Goal: Check status: Check status

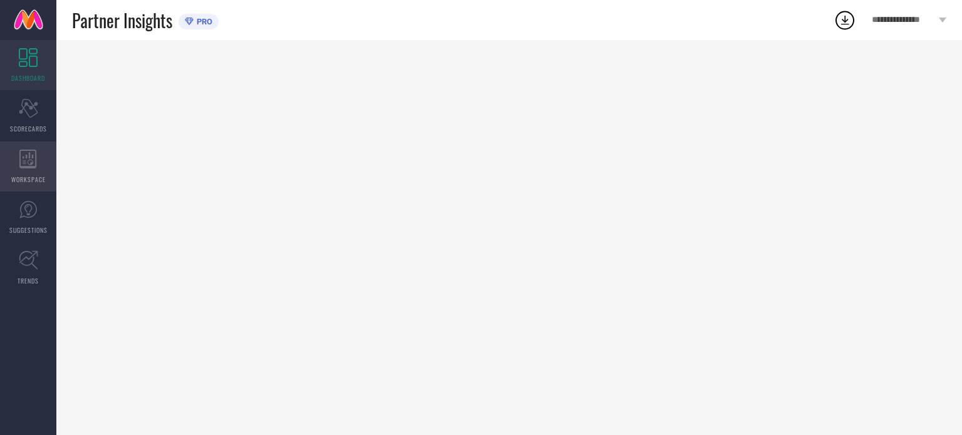
click at [31, 169] on div "WORKSPACE" at bounding box center [28, 167] width 56 height 50
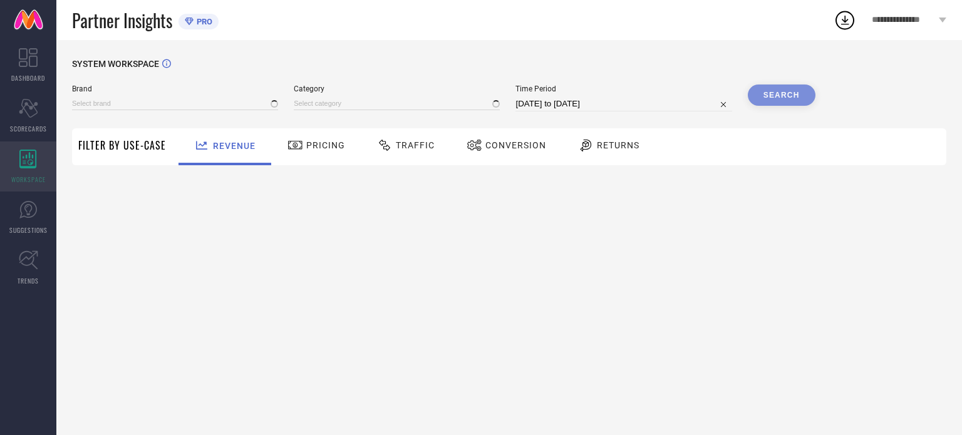
type input "[PERSON_NAME] BY KISAH"
type input "All"
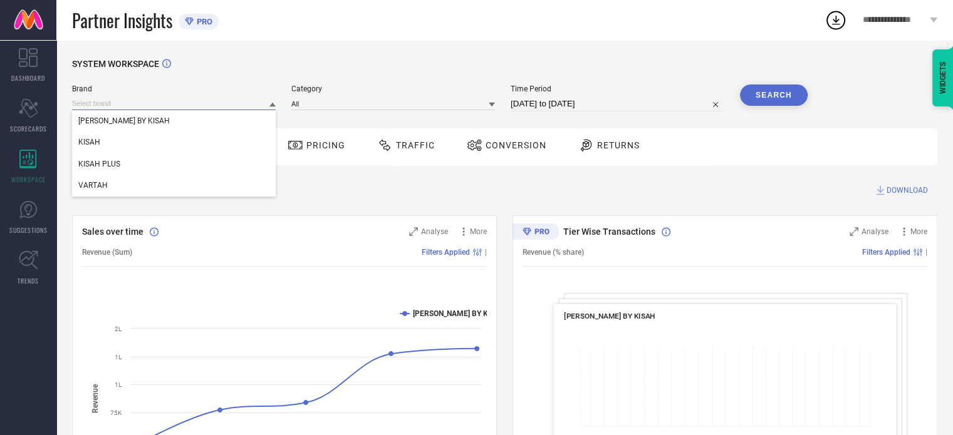
click at [209, 106] on input at bounding box center [174, 103] width 204 height 13
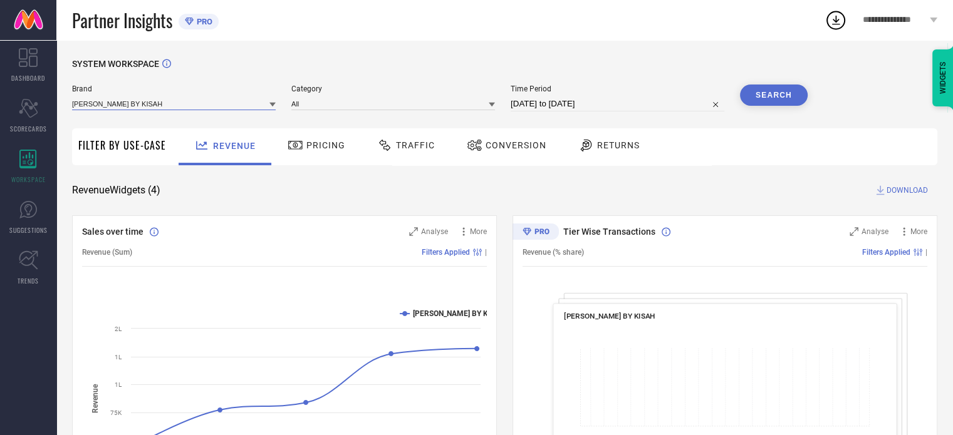
click at [153, 105] on input at bounding box center [174, 103] width 204 height 13
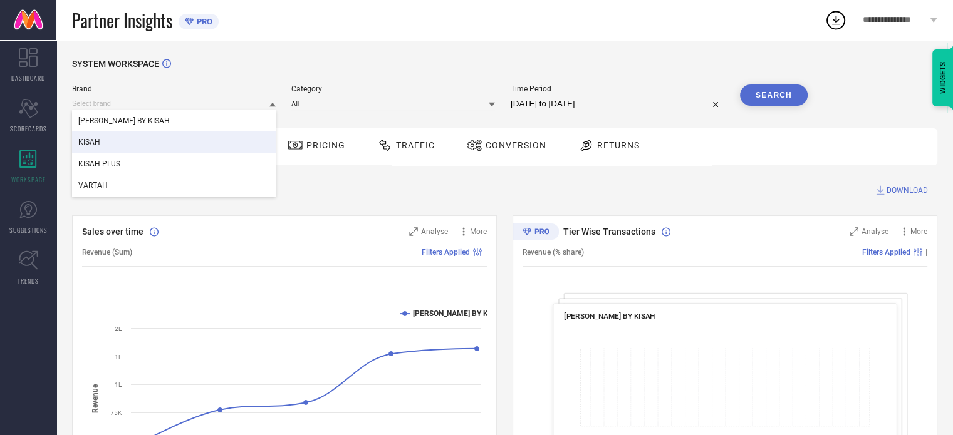
click at [104, 142] on div "KISAH" at bounding box center [174, 142] width 204 height 21
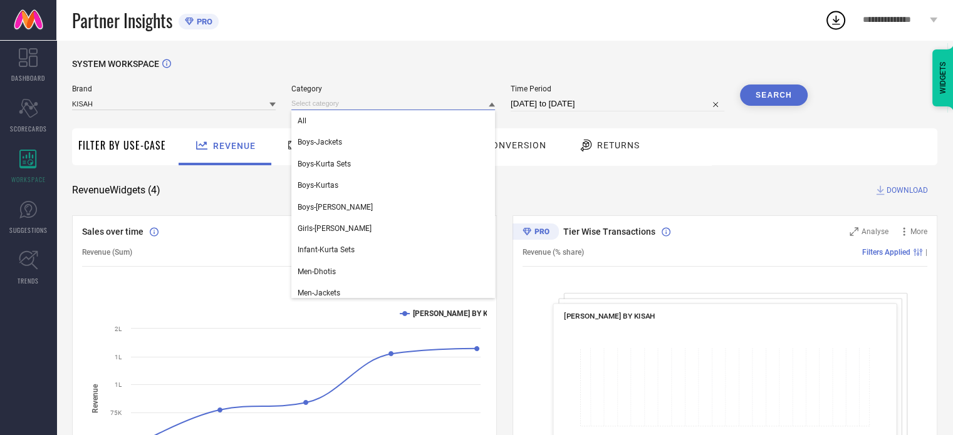
click at [368, 102] on input at bounding box center [393, 103] width 204 height 13
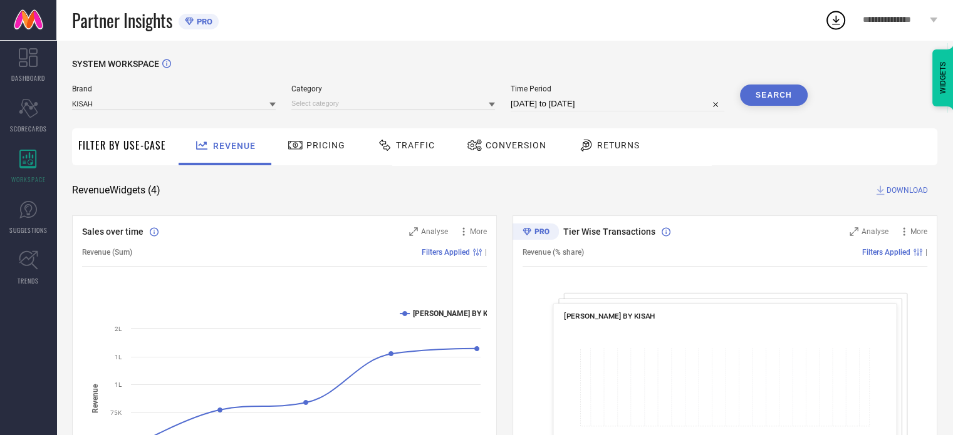
click at [338, 112] on div "Category" at bounding box center [393, 98] width 204 height 27
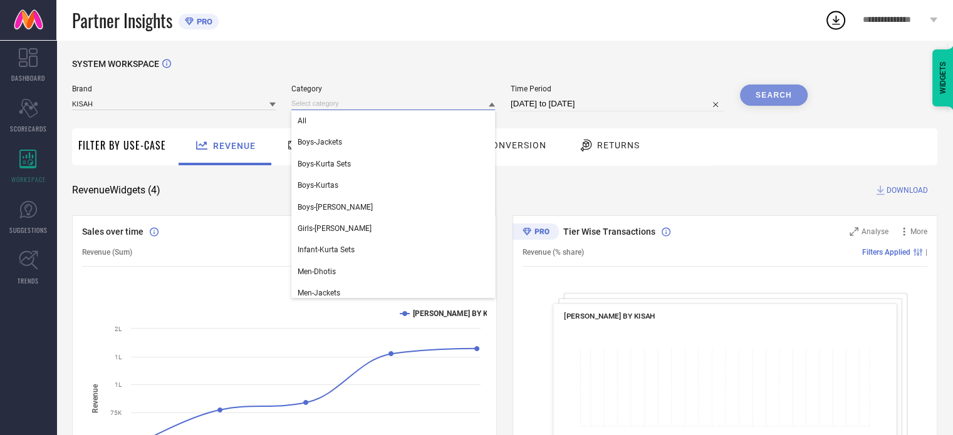
click at [328, 105] on input at bounding box center [393, 103] width 204 height 13
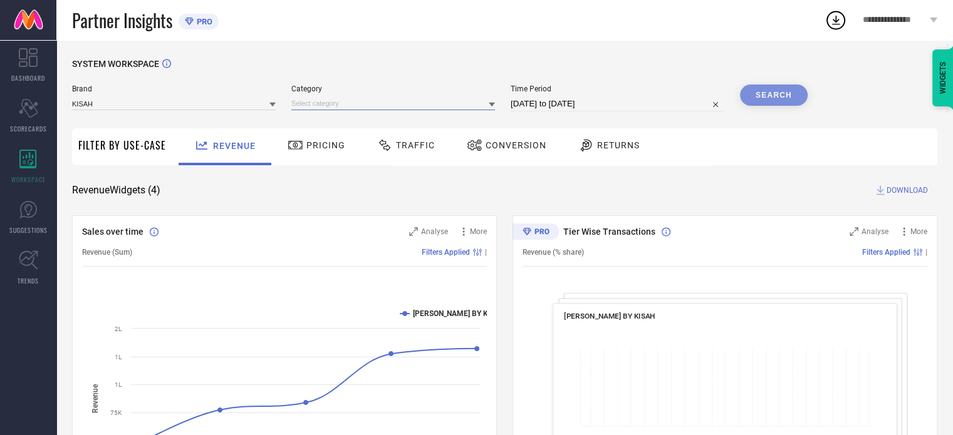
click at [317, 100] on input at bounding box center [393, 103] width 204 height 13
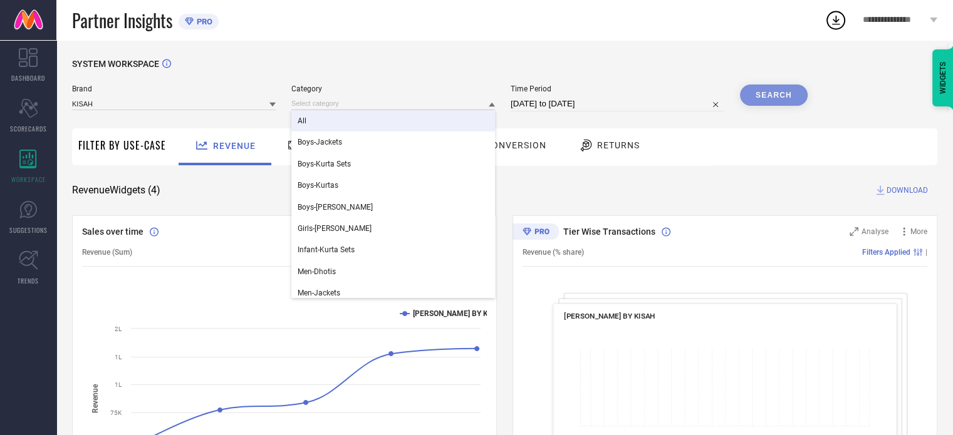
click at [313, 125] on div "All" at bounding box center [393, 120] width 204 height 21
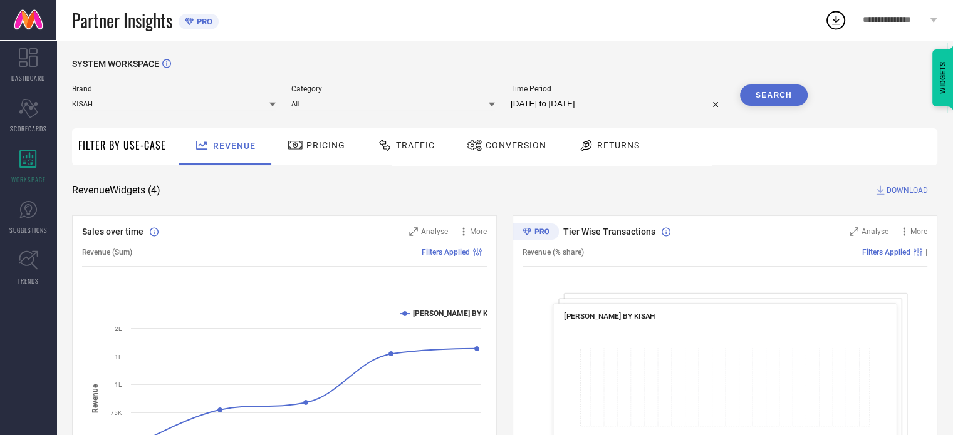
select select "8"
select select "2025"
select select "9"
select select "2025"
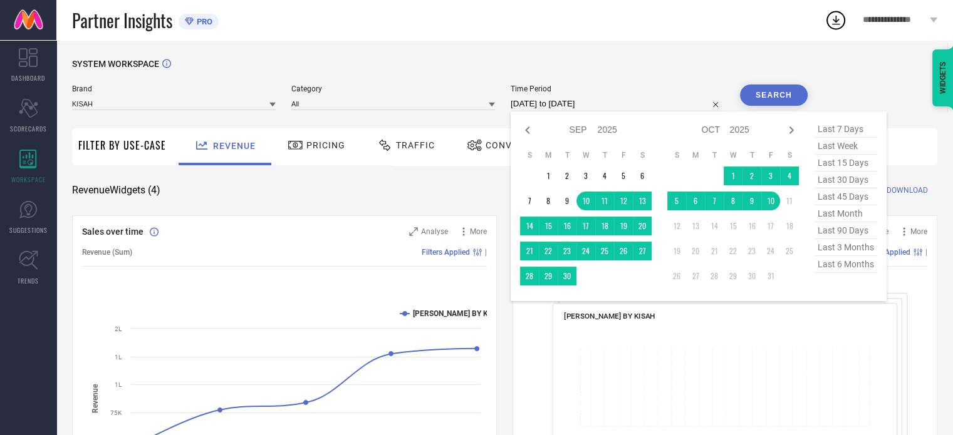
click at [650, 101] on input "[DATE] to [DATE]" at bounding box center [618, 103] width 214 height 15
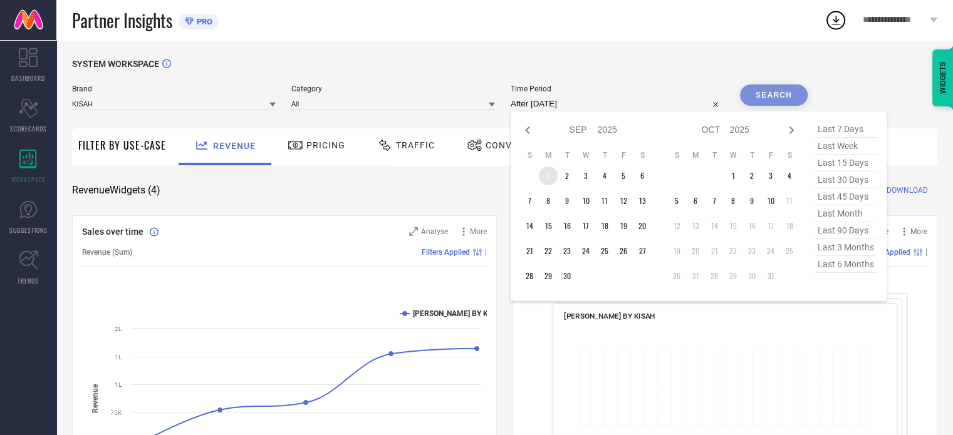
click at [551, 177] on td "1" at bounding box center [548, 176] width 19 height 19
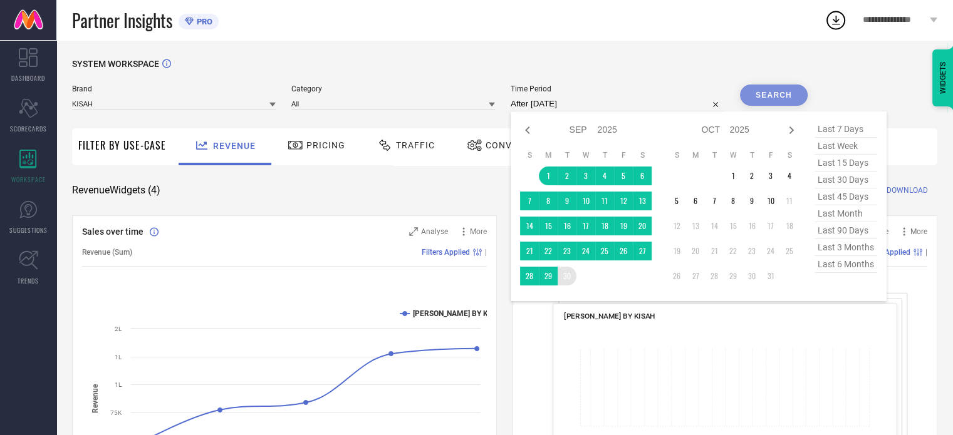
type input "[DATE] to [DATE]"
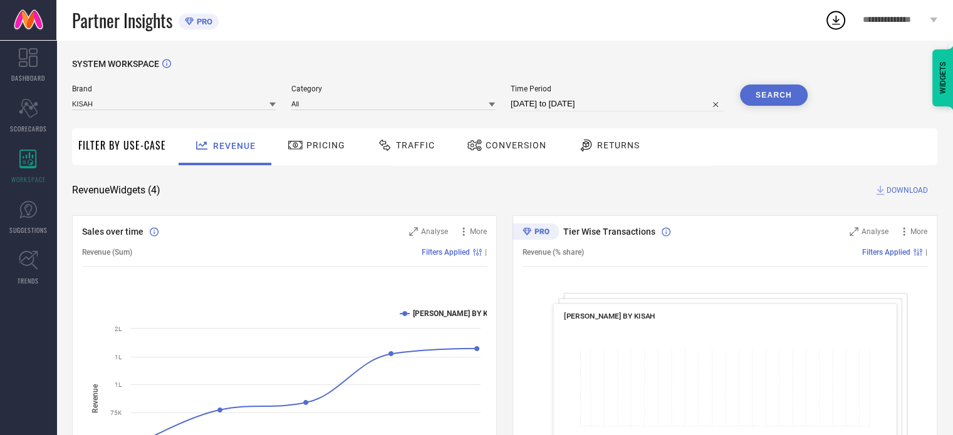
click at [769, 92] on button "Search" at bounding box center [774, 95] width 68 height 21
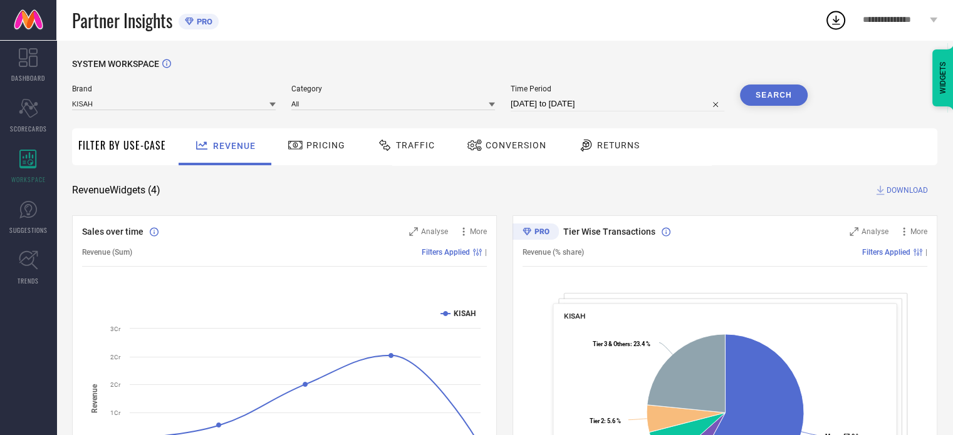
click at [396, 146] on span "Traffic" at bounding box center [415, 145] width 39 height 10
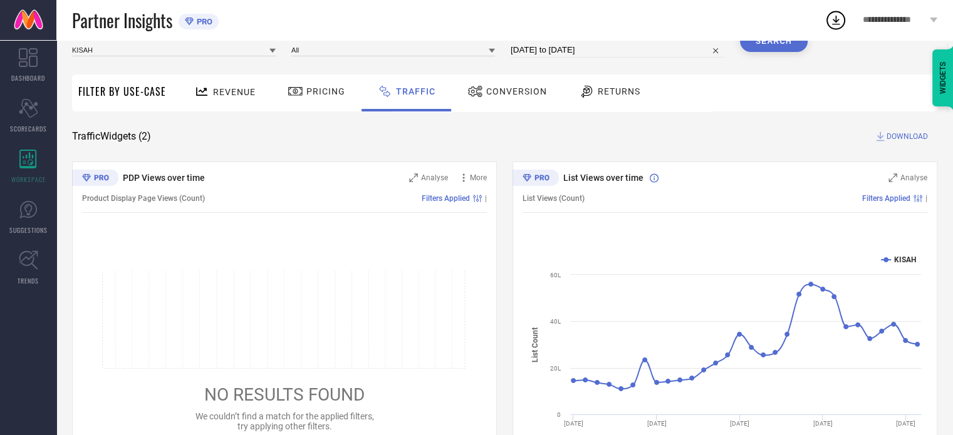
scroll to position [113, 0]
